Goal: Find contact information: Find contact information

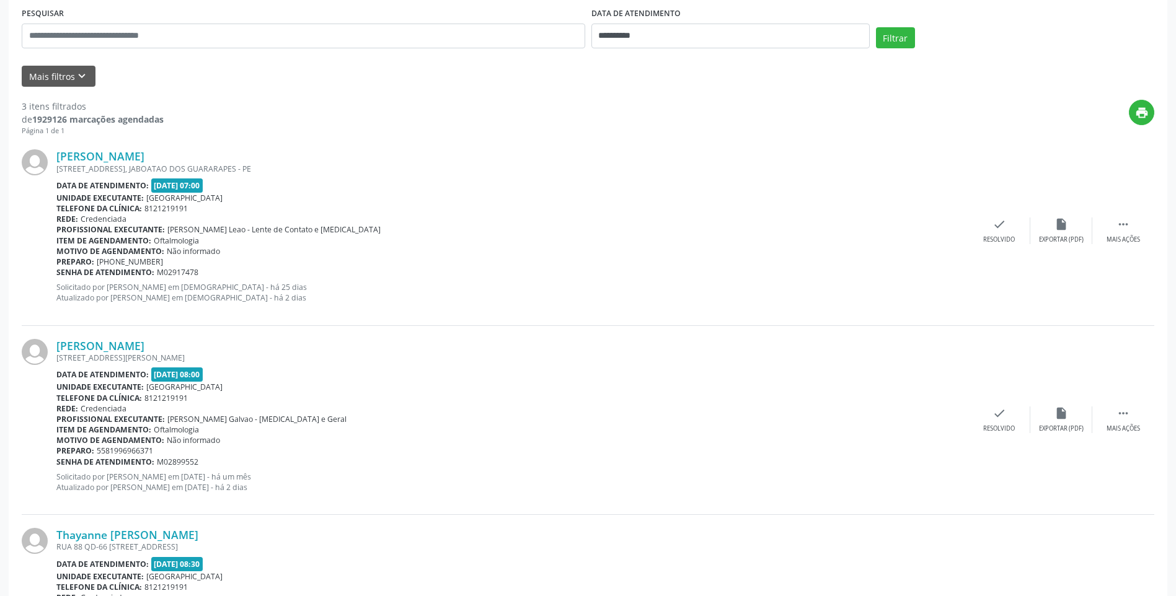
scroll to position [248, 0]
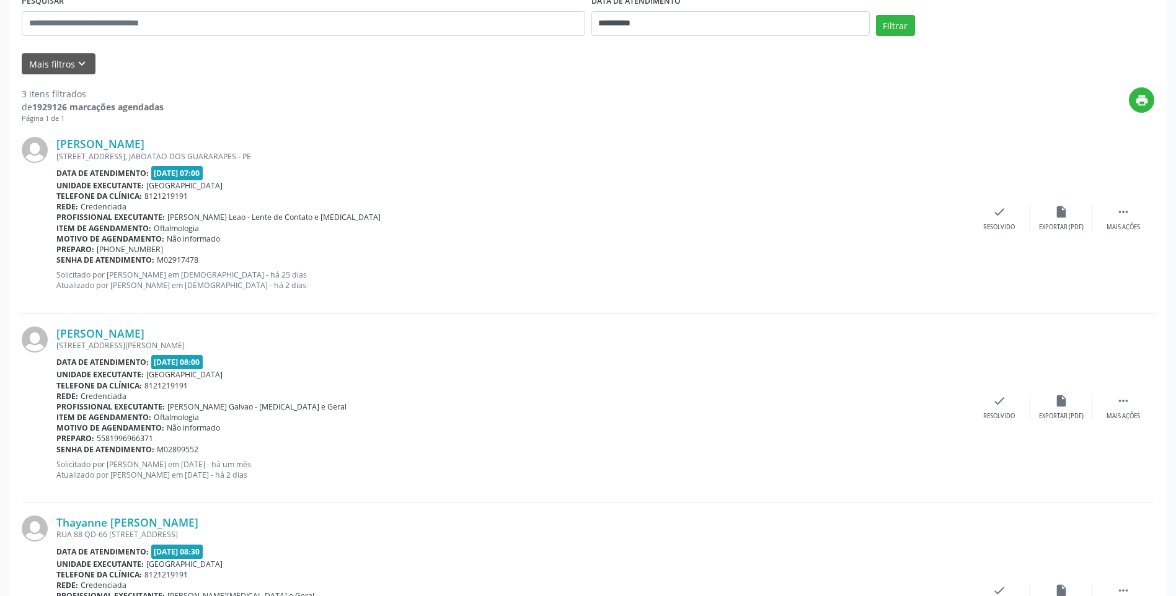
drag, startPoint x: 182, startPoint y: 144, endPoint x: 48, endPoint y: 141, distance: 133.3
click at [48, 141] on div "[PERSON_NAME] [STREET_ADDRESS] Data de atendimento: [DATE] 07:00 Unidade execut…" at bounding box center [588, 218] width 1133 height 189
copy div "[PERSON_NAME]"
click at [130, 153] on div "[STREET_ADDRESS], JABOATAO DOS GUARARAPES - PE" at bounding box center [512, 156] width 912 height 11
click at [148, 133] on div "[PERSON_NAME] [STREET_ADDRESS] Data de atendimento: [DATE] 07:00 Unidade execut…" at bounding box center [588, 218] width 1133 height 189
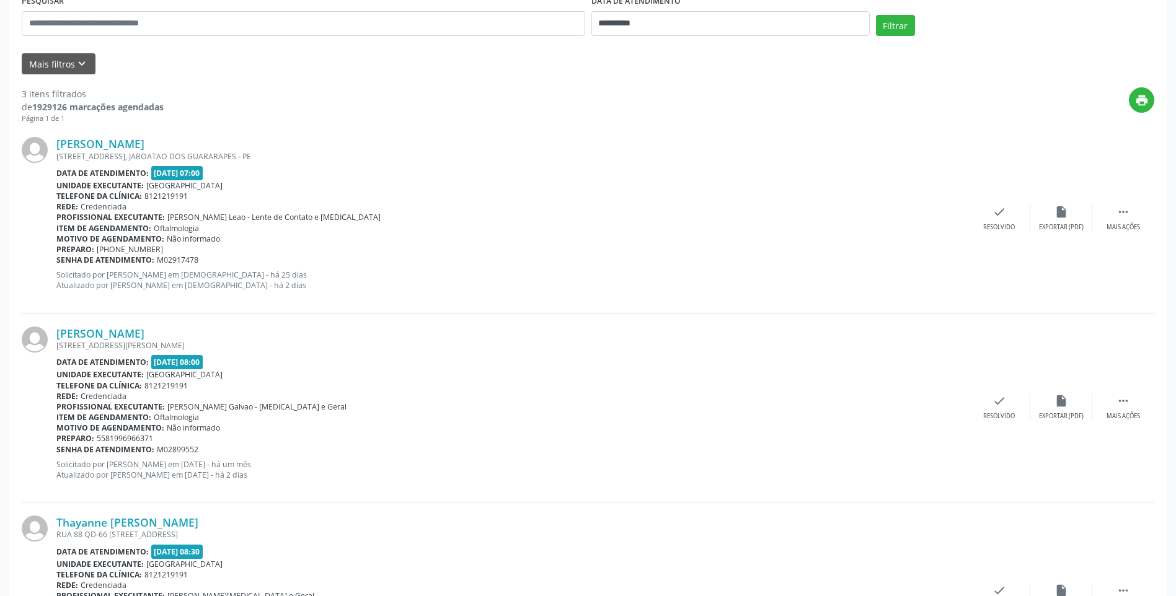
click at [143, 136] on div "[PERSON_NAME] [STREET_ADDRESS] Data de atendimento: [DATE] 07:00 Unidade execut…" at bounding box center [588, 218] width 1133 height 189
click at [143, 137] on link "[PERSON_NAME]" at bounding box center [100, 144] width 88 height 14
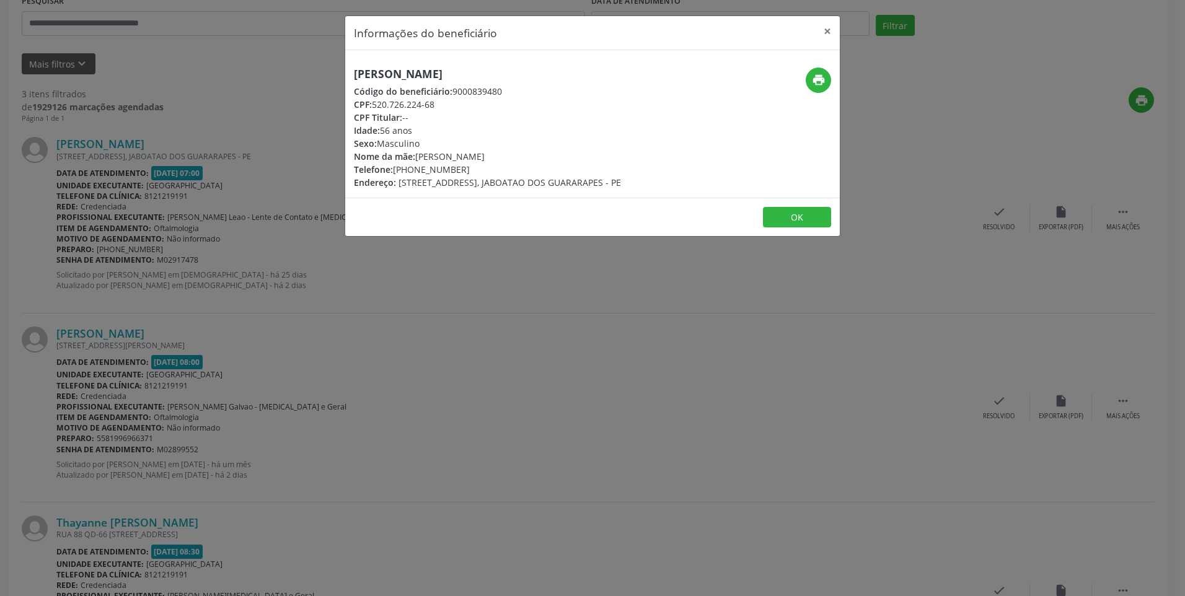
click at [454, 169] on div "Telefone: [PHONE_NUMBER]" at bounding box center [487, 169] width 267 height 13
drag, startPoint x: 447, startPoint y: 170, endPoint x: 394, endPoint y: 174, distance: 52.8
click at [394, 174] on div "Telefone: [PHONE_NUMBER]" at bounding box center [487, 169] width 267 height 13
copy div "[PHONE_NUMBER]"
drag, startPoint x: 494, startPoint y: 74, endPoint x: 347, endPoint y: 71, distance: 146.9
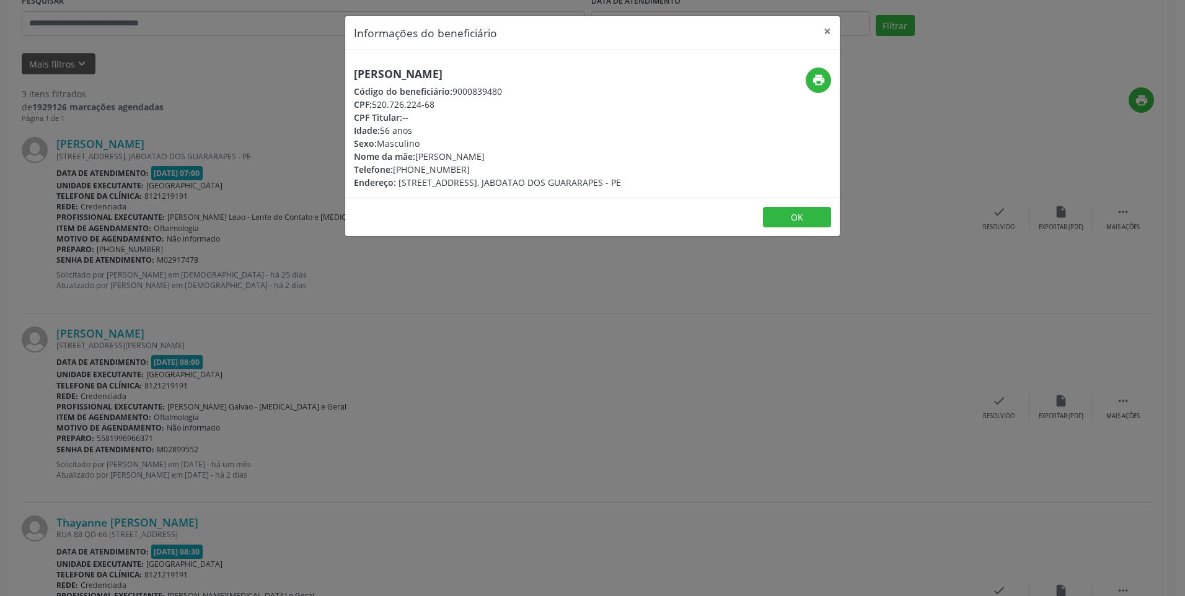
click at [347, 71] on div "[PERSON_NAME] Código do beneficiário: 9000839480 CPF: 520.726.224-68 CPF Titula…" at bounding box center [510, 129] width 330 height 122
copy h5 "[PERSON_NAME]"
click at [831, 35] on button "×" at bounding box center [827, 31] width 25 height 30
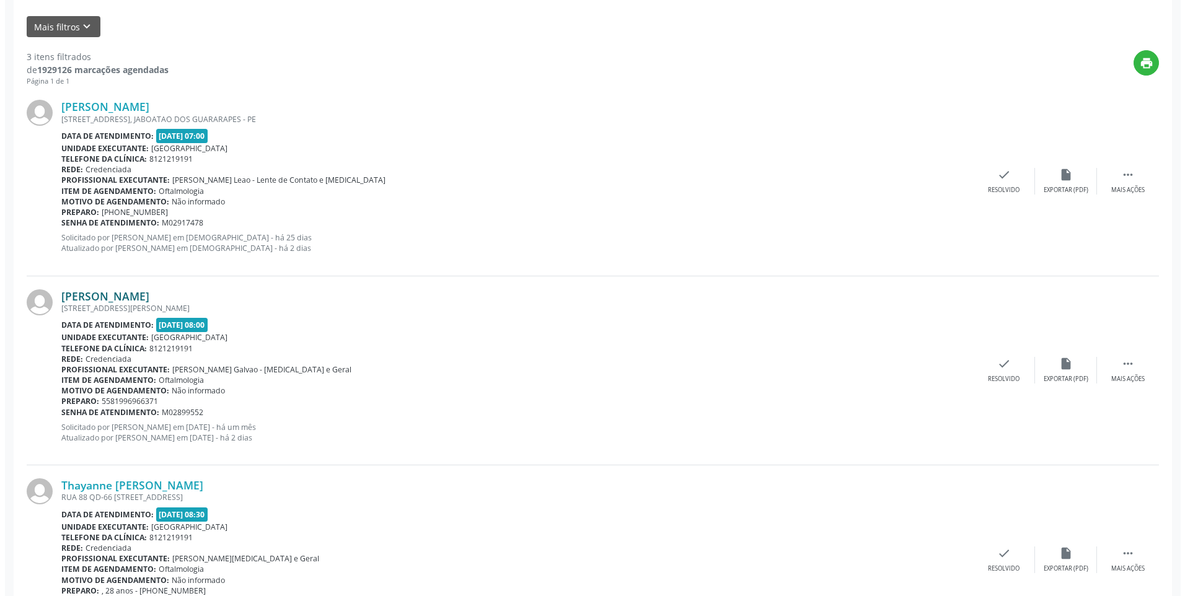
scroll to position [365, 0]
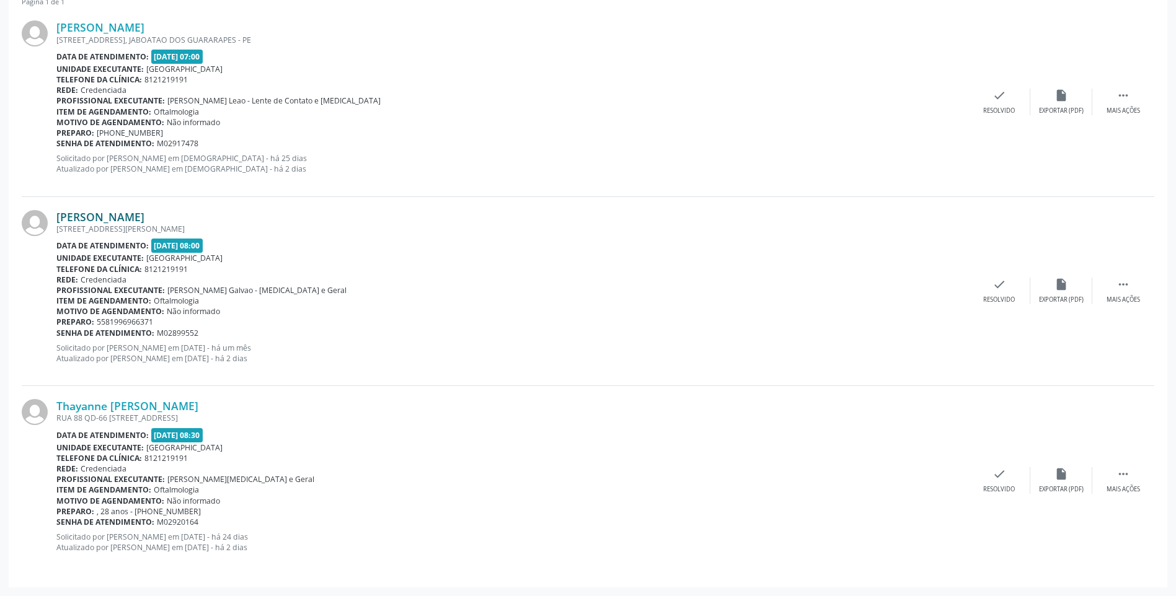
click at [144, 216] on link "[PERSON_NAME]" at bounding box center [100, 217] width 88 height 14
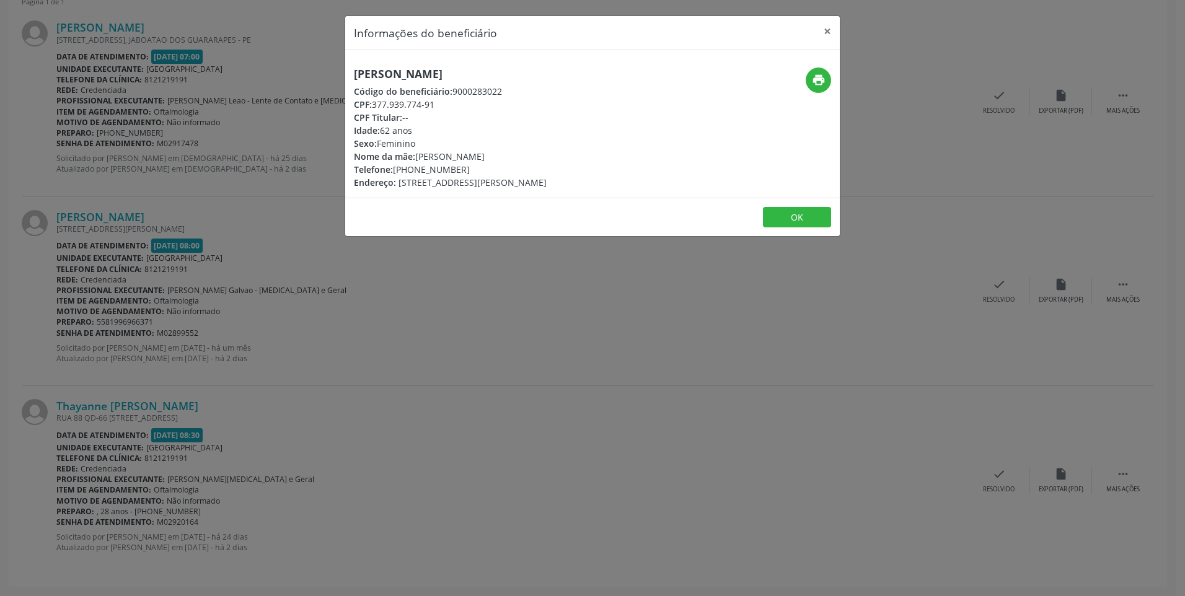
drag, startPoint x: 469, startPoint y: 170, endPoint x: 394, endPoint y: 172, distance: 74.4
click at [394, 172] on div "Telefone: [PHONE_NUMBER]" at bounding box center [450, 169] width 193 height 13
copy div "[PHONE_NUMBER]"
drag, startPoint x: 554, startPoint y: 71, endPoint x: 350, endPoint y: 73, distance: 204.0
click at [350, 73] on div "[PERSON_NAME] Código do beneficiário: 9000283022 CPF: 377.939.774-91 CPF Titula…" at bounding box center [510, 129] width 330 height 122
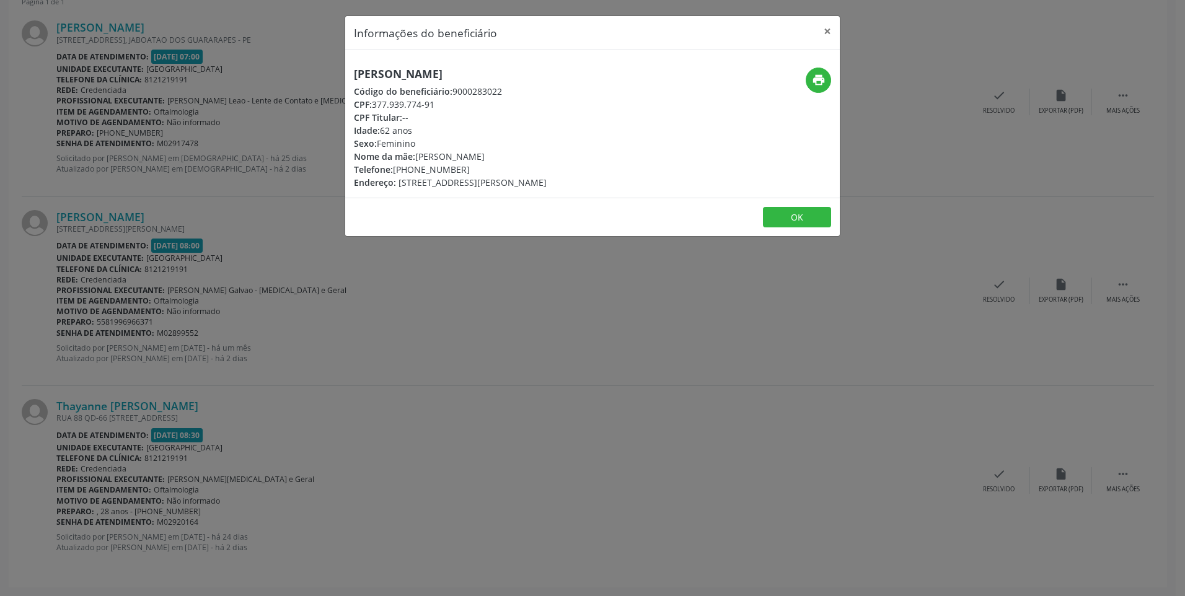
copy h5 "[PERSON_NAME]"
click at [829, 29] on button "×" at bounding box center [827, 31] width 25 height 30
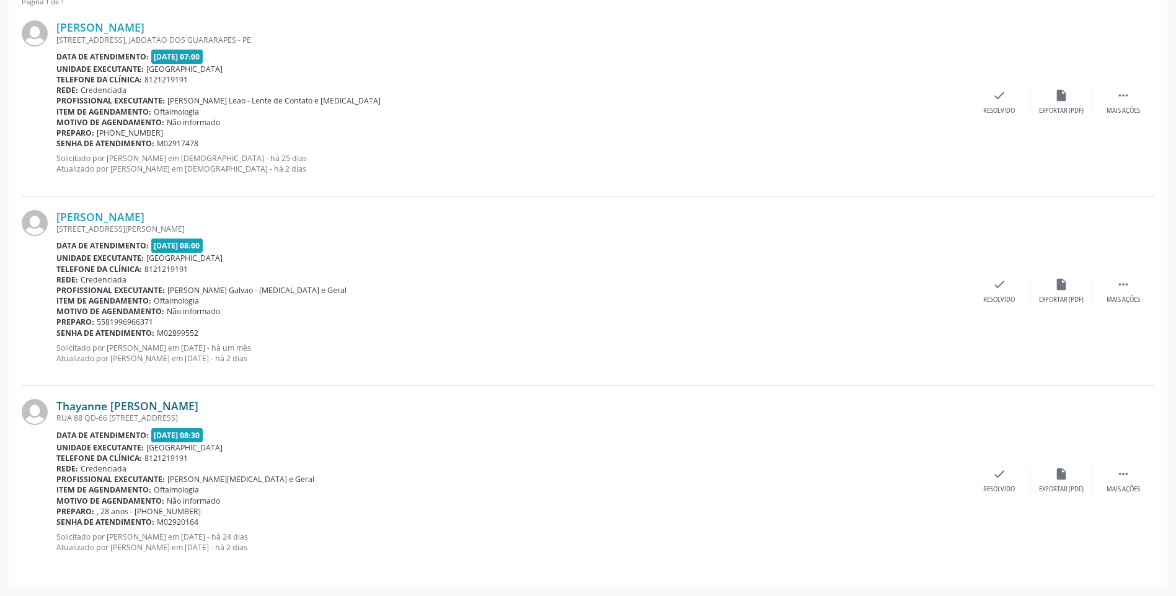
click at [156, 404] on link "Thayanne [PERSON_NAME]" at bounding box center [127, 406] width 142 height 14
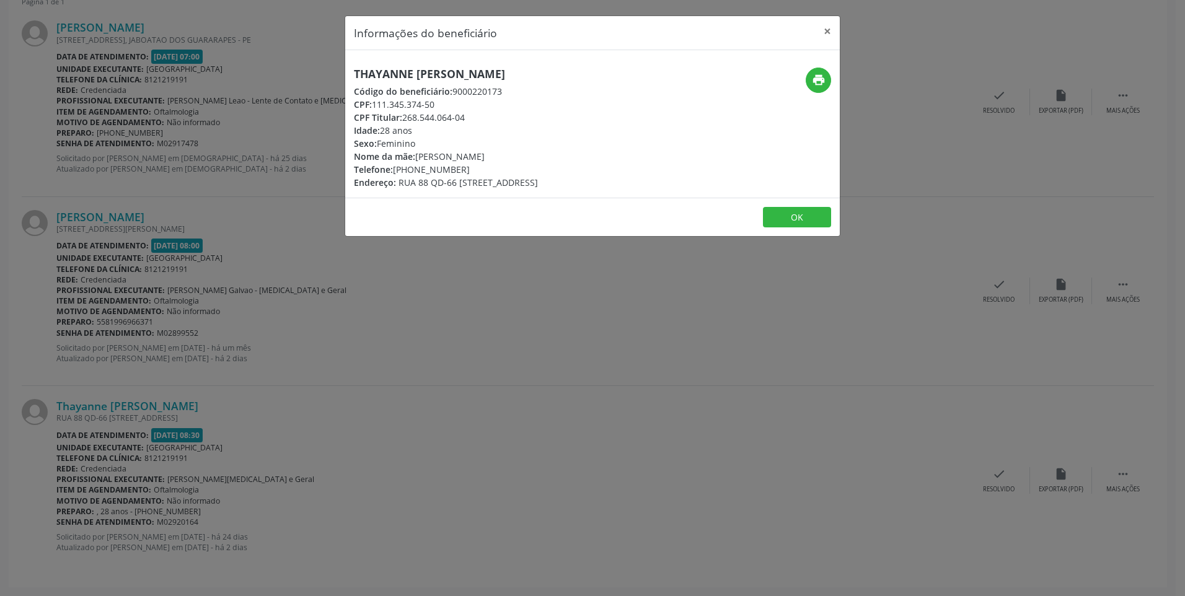
drag, startPoint x: 462, startPoint y: 170, endPoint x: 456, endPoint y: 163, distance: 9.7
click at [396, 170] on div "Telefone: [PHONE_NUMBER]" at bounding box center [446, 169] width 184 height 13
copy div "[PHONE_NUMBER]"
drag, startPoint x: 558, startPoint y: 71, endPoint x: 355, endPoint y: 79, distance: 203.5
click at [355, 79] on h5 "Thayanne [PERSON_NAME]" at bounding box center [446, 74] width 184 height 13
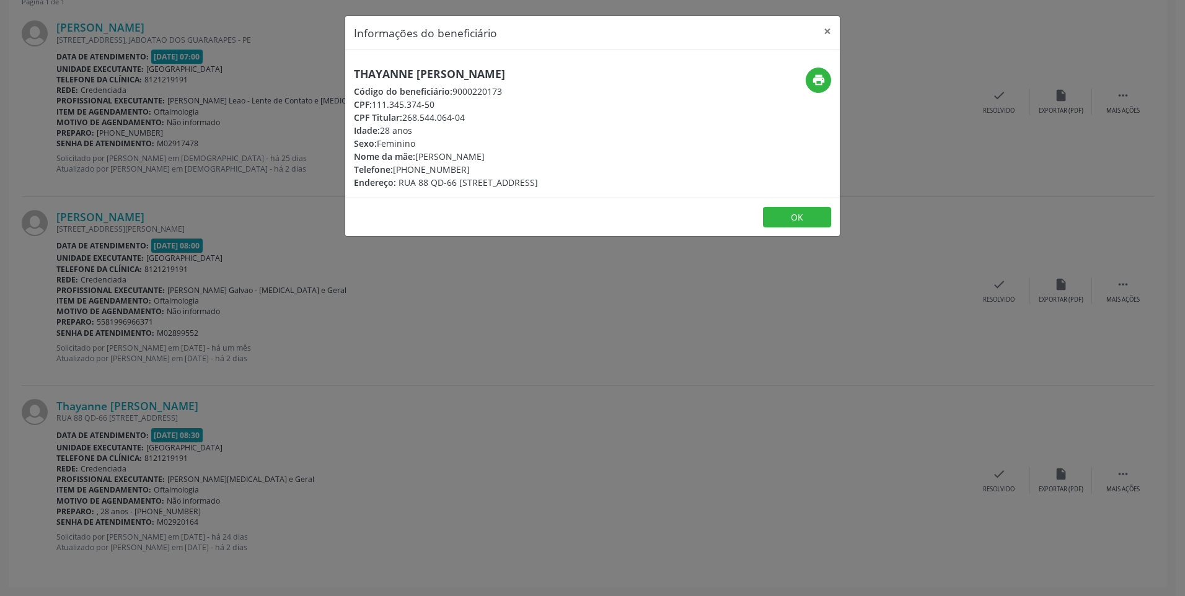
copy h5 "Thayanne [PERSON_NAME]"
